Goal: Find specific page/section: Find specific page/section

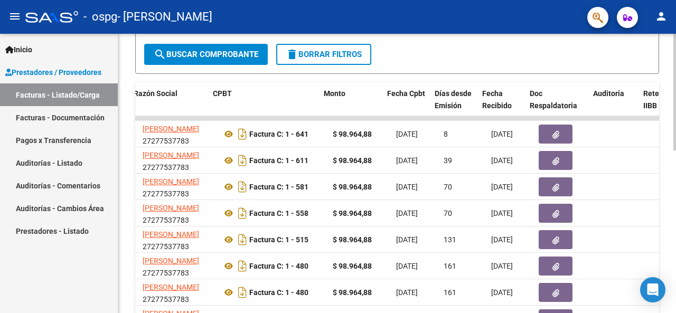
scroll to position [0, 285]
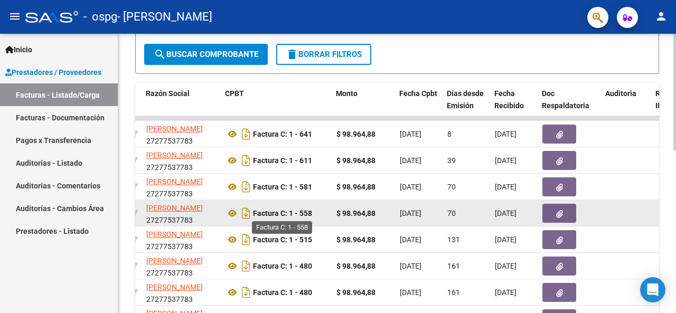
drag, startPoint x: 257, startPoint y: 184, endPoint x: 313, endPoint y: 214, distance: 63.3
click at [313, 214] on datatable-scroller "60605 Integración [PERSON_NAME] 27277537783 Factura C: 1 - 641 $ 98.964,88 [DAT…" at bounding box center [112, 250] width 524 height 269
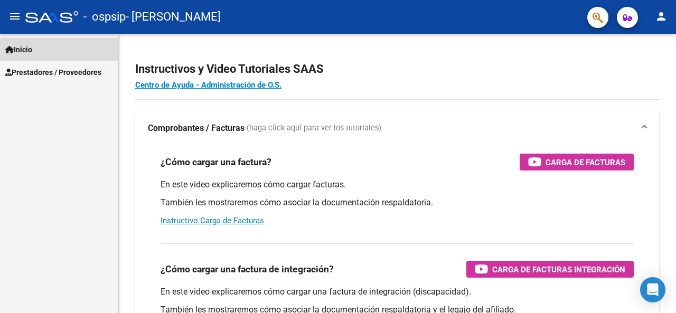
click at [29, 52] on span "Inicio" at bounding box center [18, 50] width 27 height 12
